Goal: Information Seeking & Learning: Check status

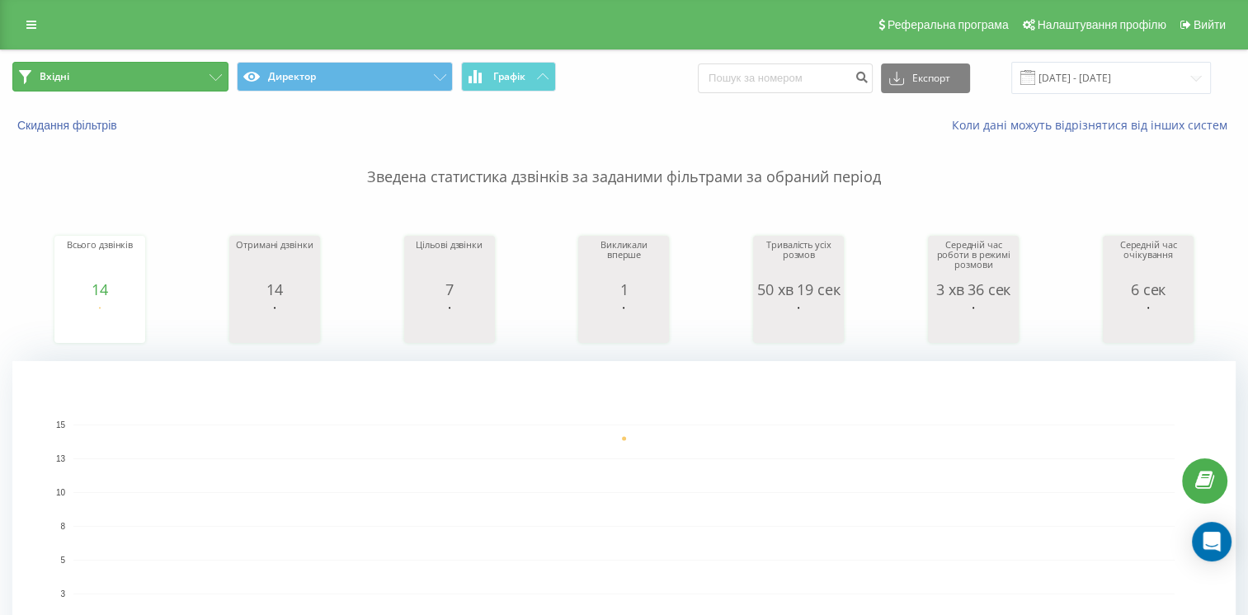
click at [157, 73] on button "Вхідні" at bounding box center [120, 77] width 216 height 30
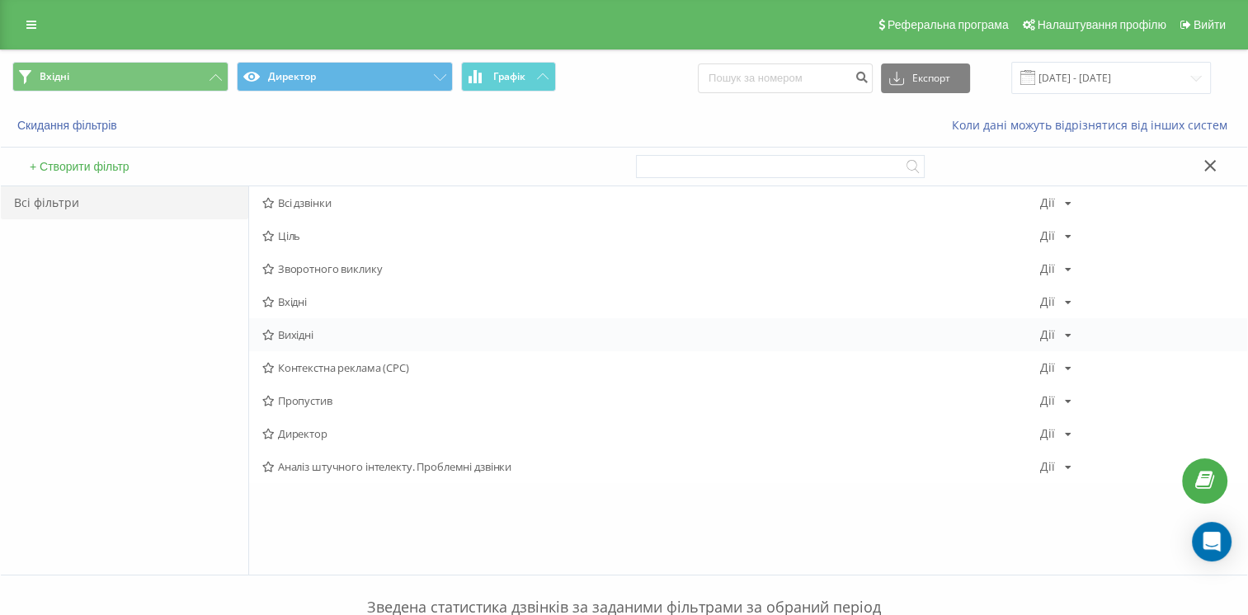
click at [298, 336] on font "Вихідні" at bounding box center [295, 335] width 35 height 12
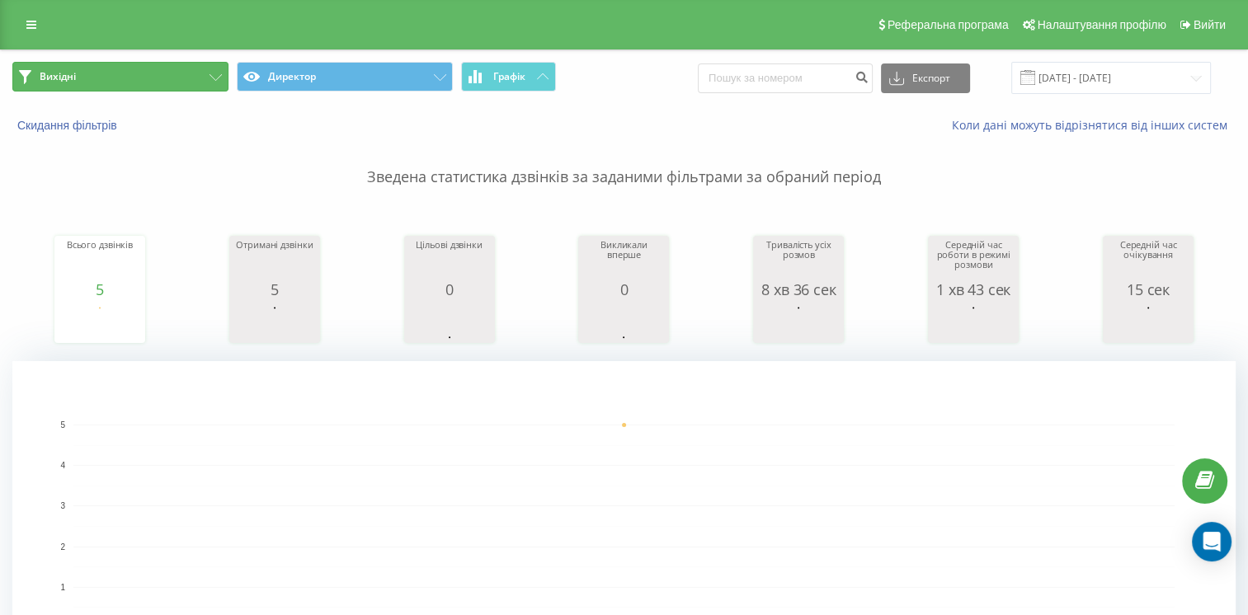
click at [139, 82] on button "Вихідні" at bounding box center [120, 77] width 216 height 30
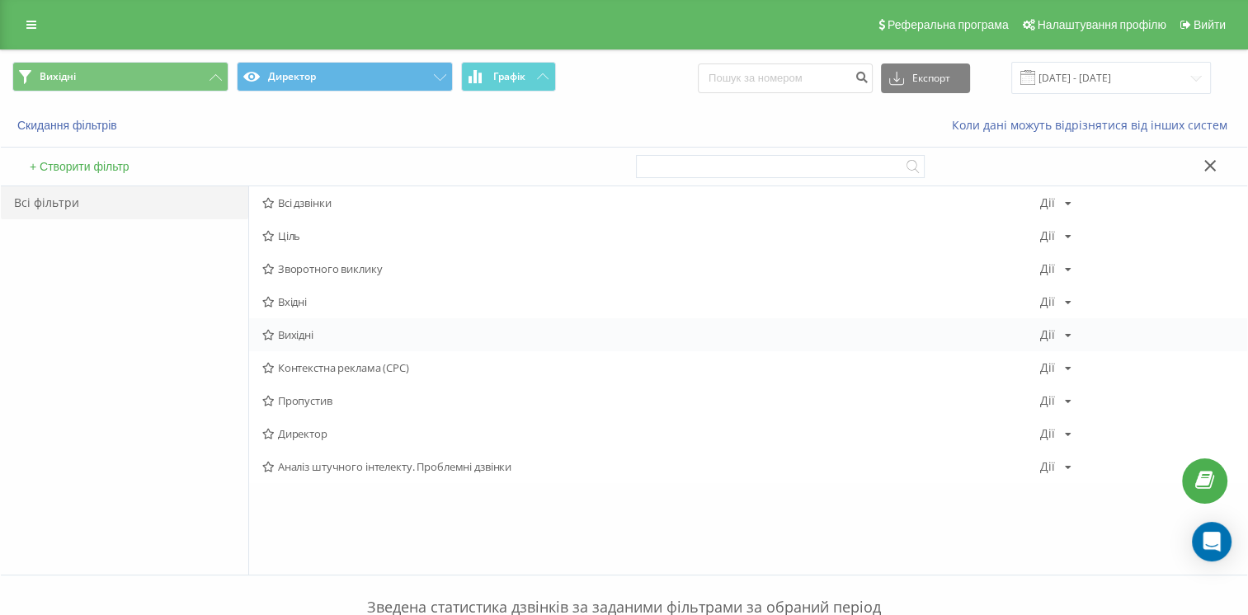
click at [363, 335] on span "Вихідні" at bounding box center [650, 335] width 777 height 12
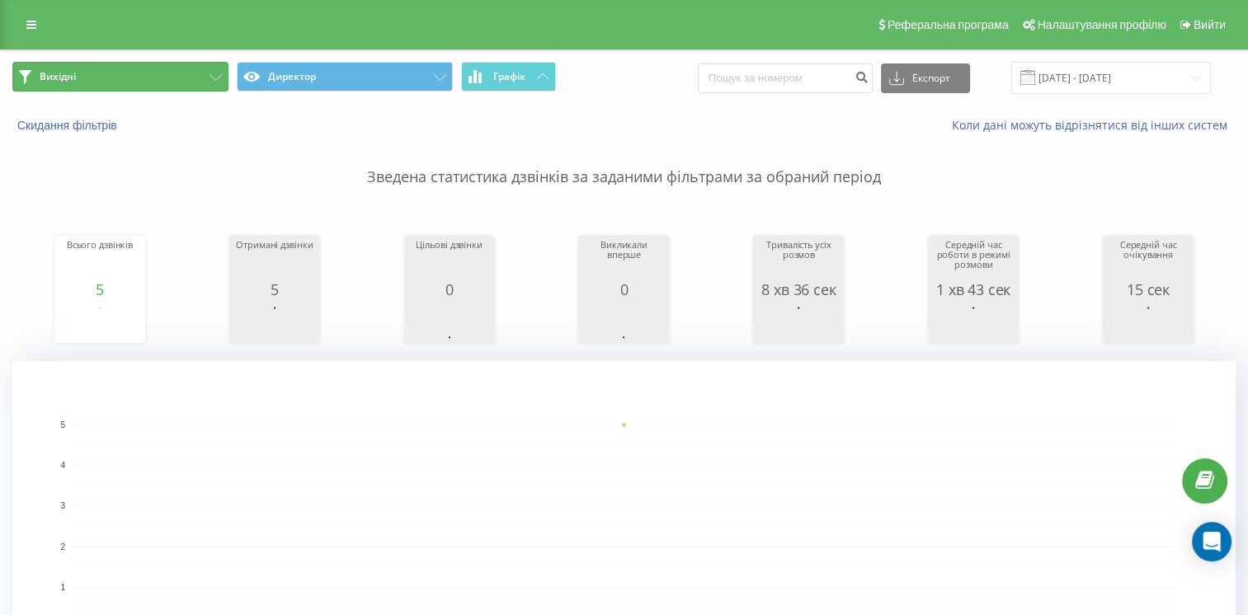
click at [172, 75] on button "Вихідні" at bounding box center [120, 77] width 216 height 30
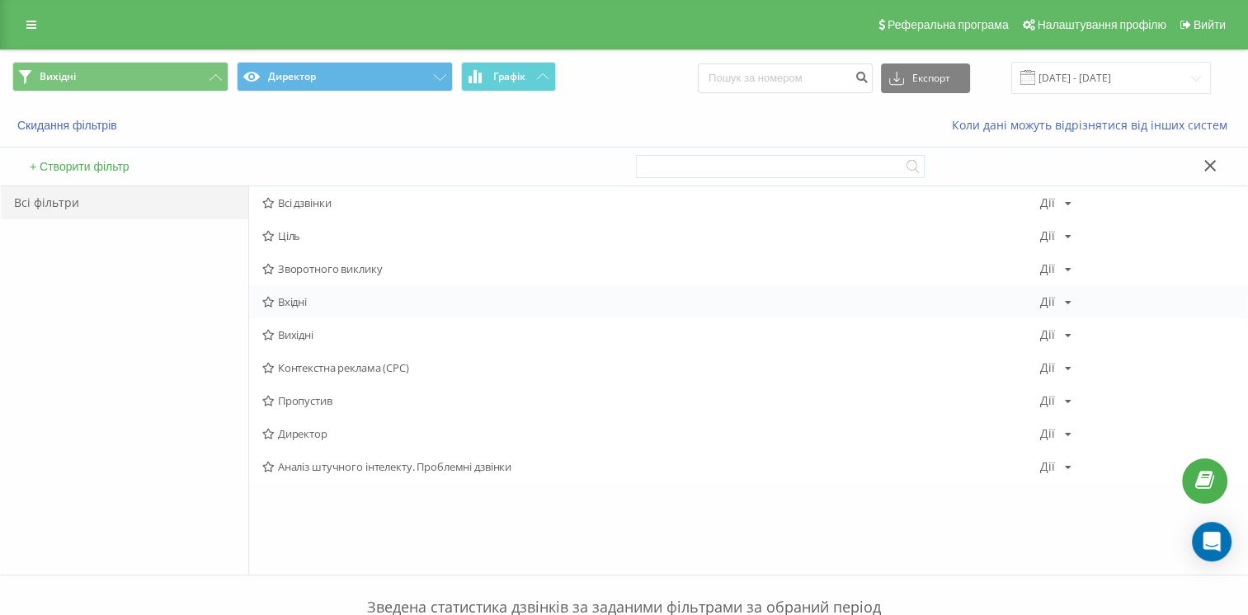
click at [329, 307] on span "Вхідні" at bounding box center [650, 302] width 777 height 12
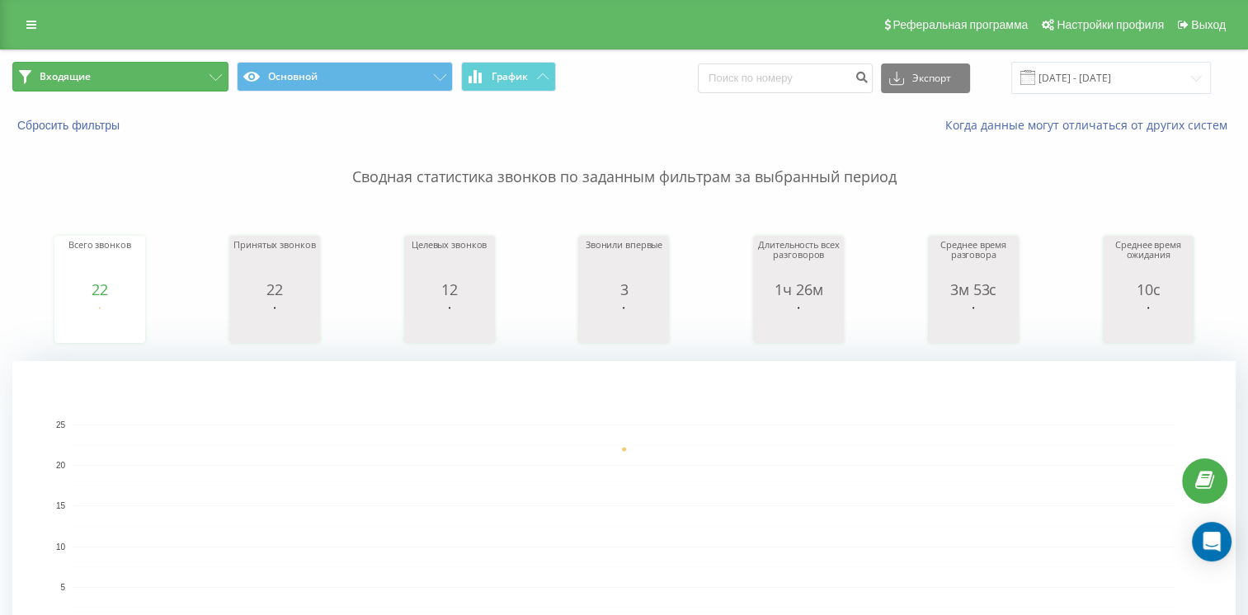
click at [167, 78] on button "Входящие" at bounding box center [120, 77] width 216 height 30
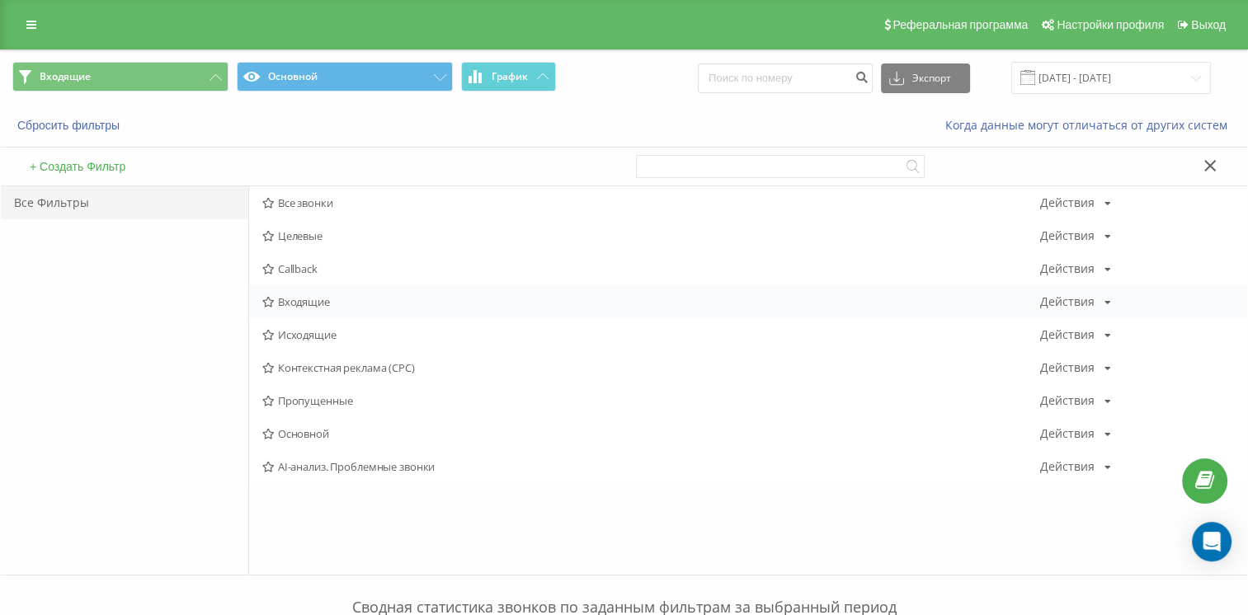
click at [307, 301] on span "Входящие" at bounding box center [650, 302] width 777 height 12
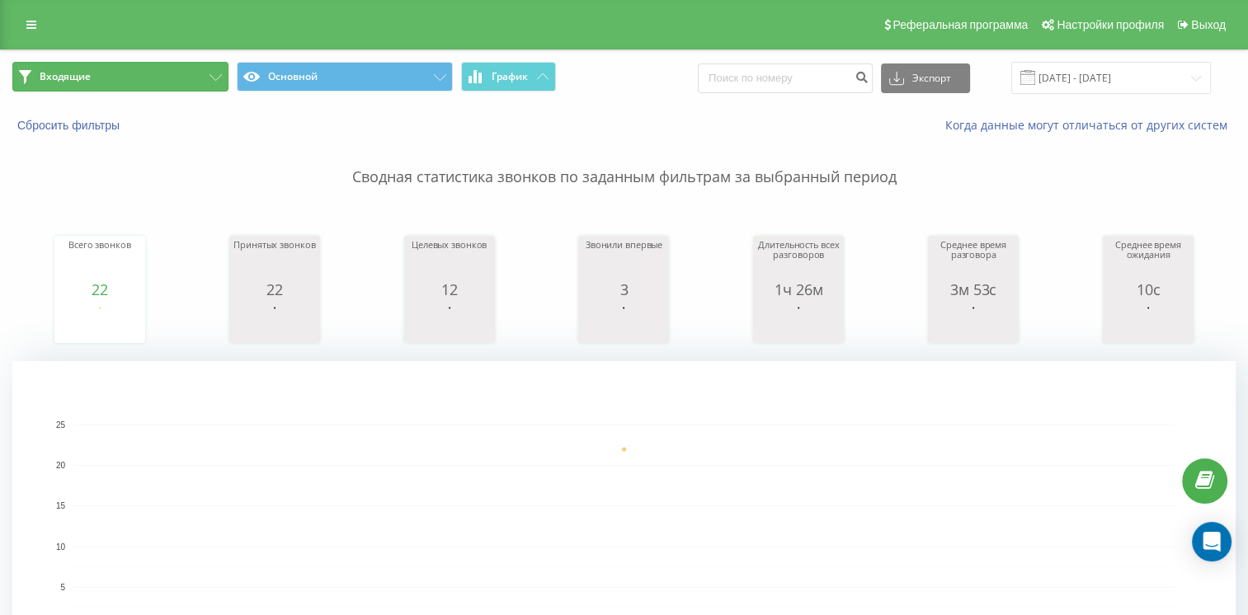
click at [162, 80] on button "Входящие" at bounding box center [120, 77] width 216 height 30
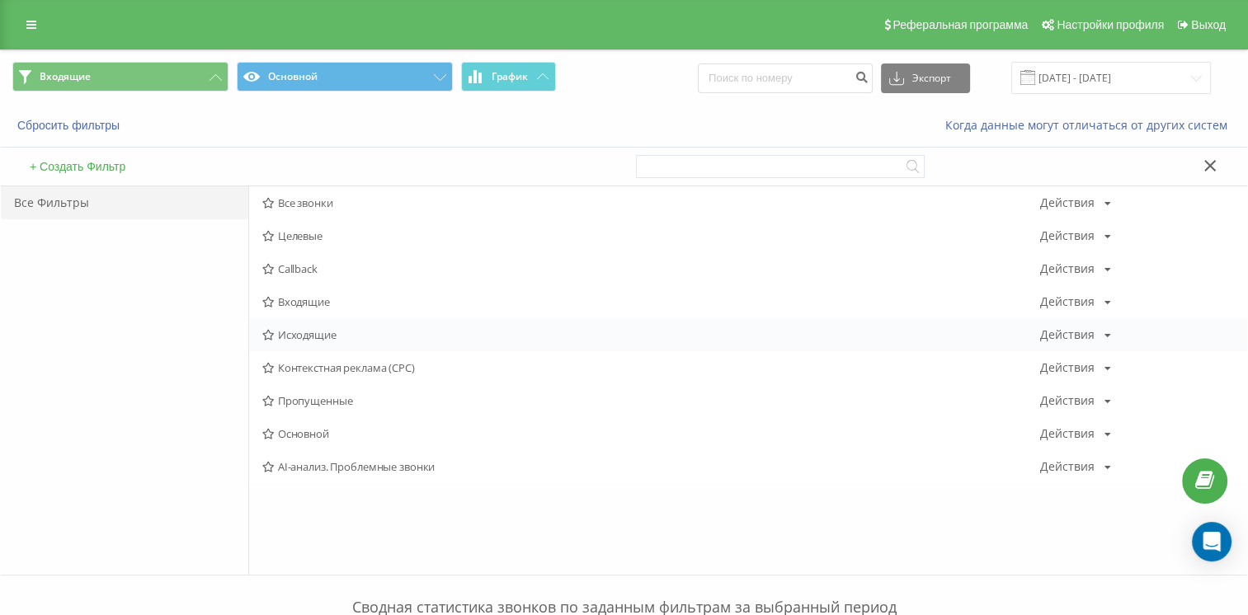
click at [346, 329] on span "Исходящие" at bounding box center [650, 335] width 777 height 12
